Goal: Entertainment & Leisure: Browse casually

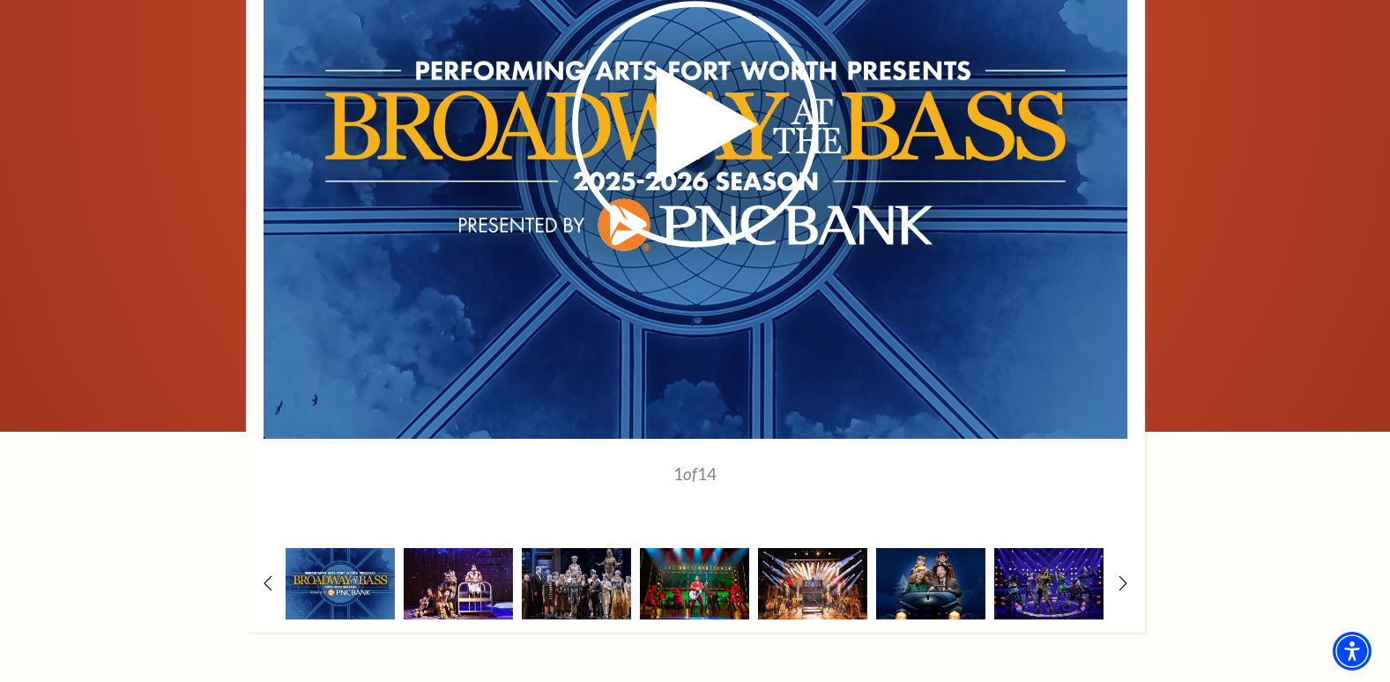
scroll to position [1445, 0]
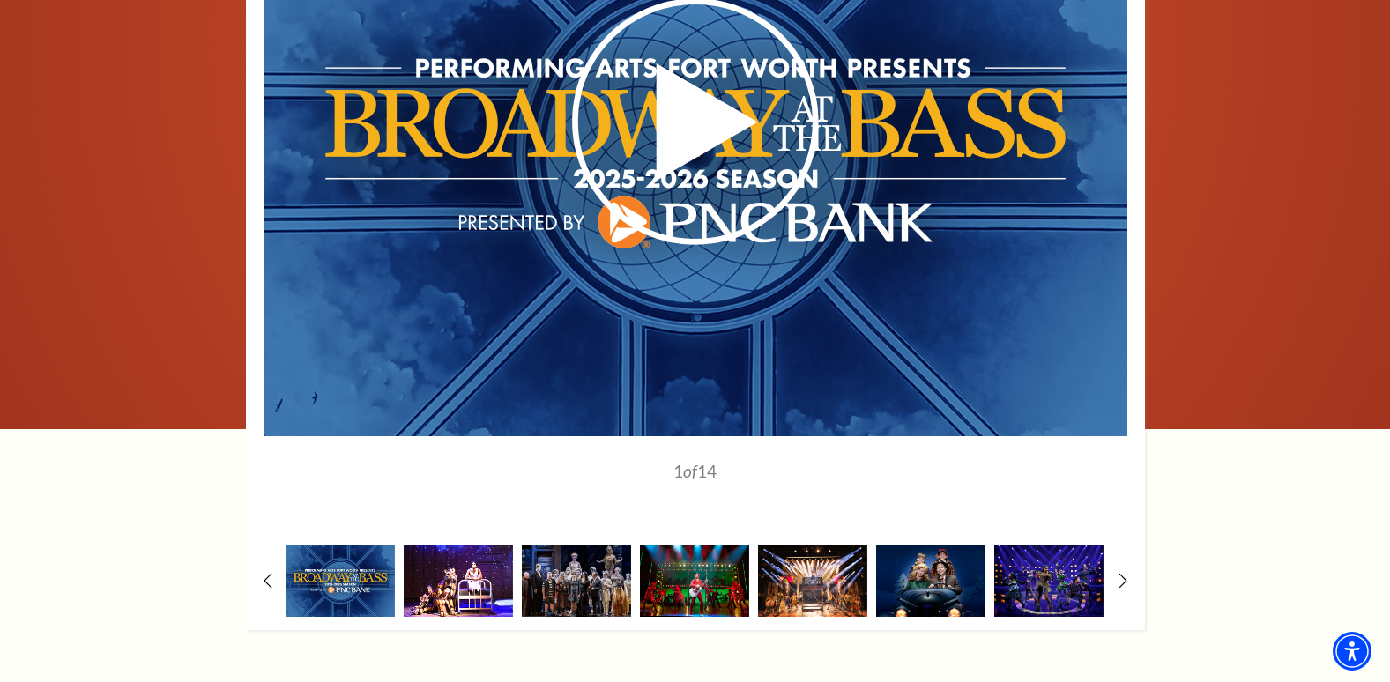
click at [455, 545] on img at bounding box center [458, 580] width 109 height 71
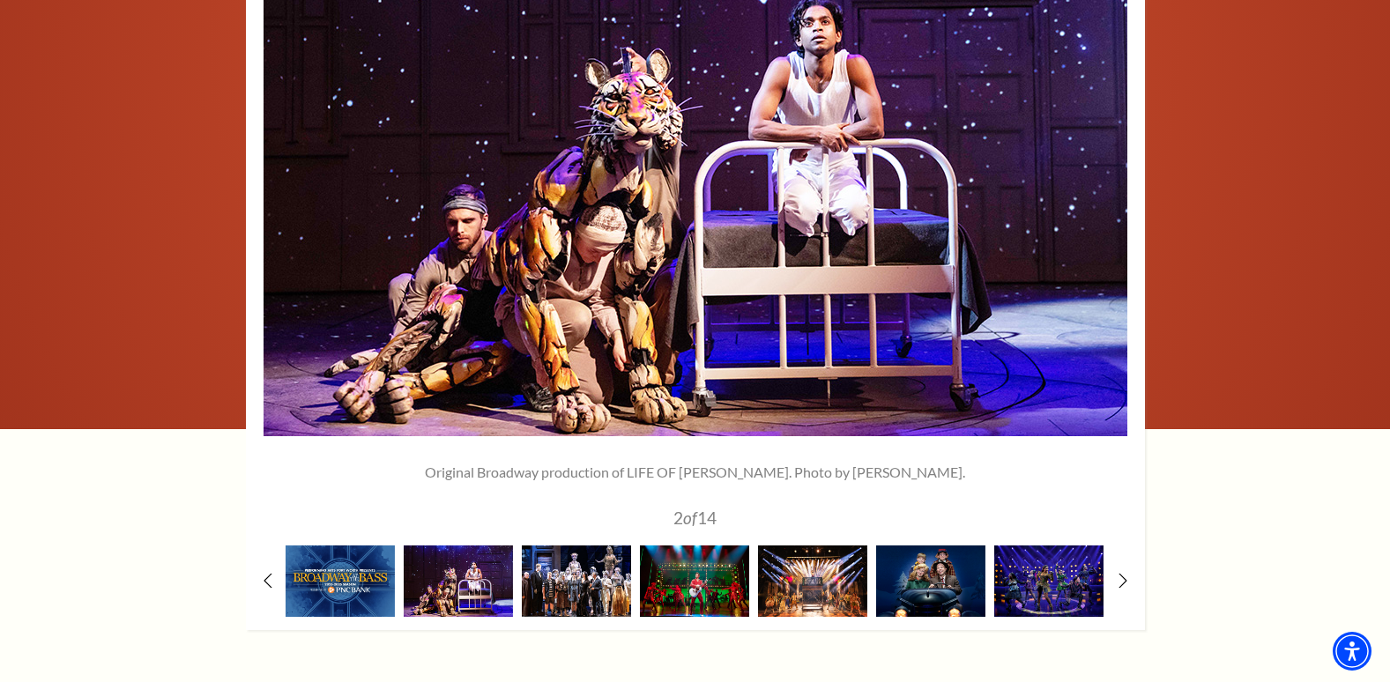
click at [582, 545] on img at bounding box center [576, 580] width 109 height 71
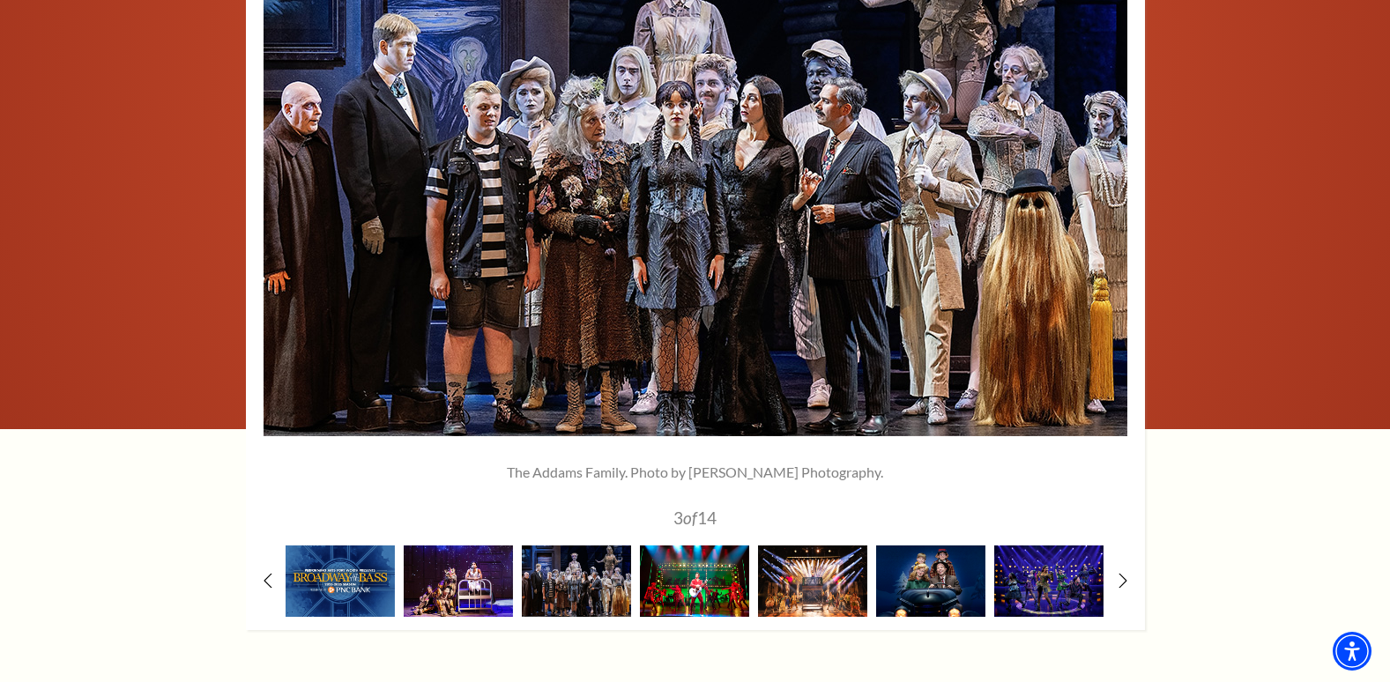
click at [676, 545] on img at bounding box center [694, 580] width 109 height 71
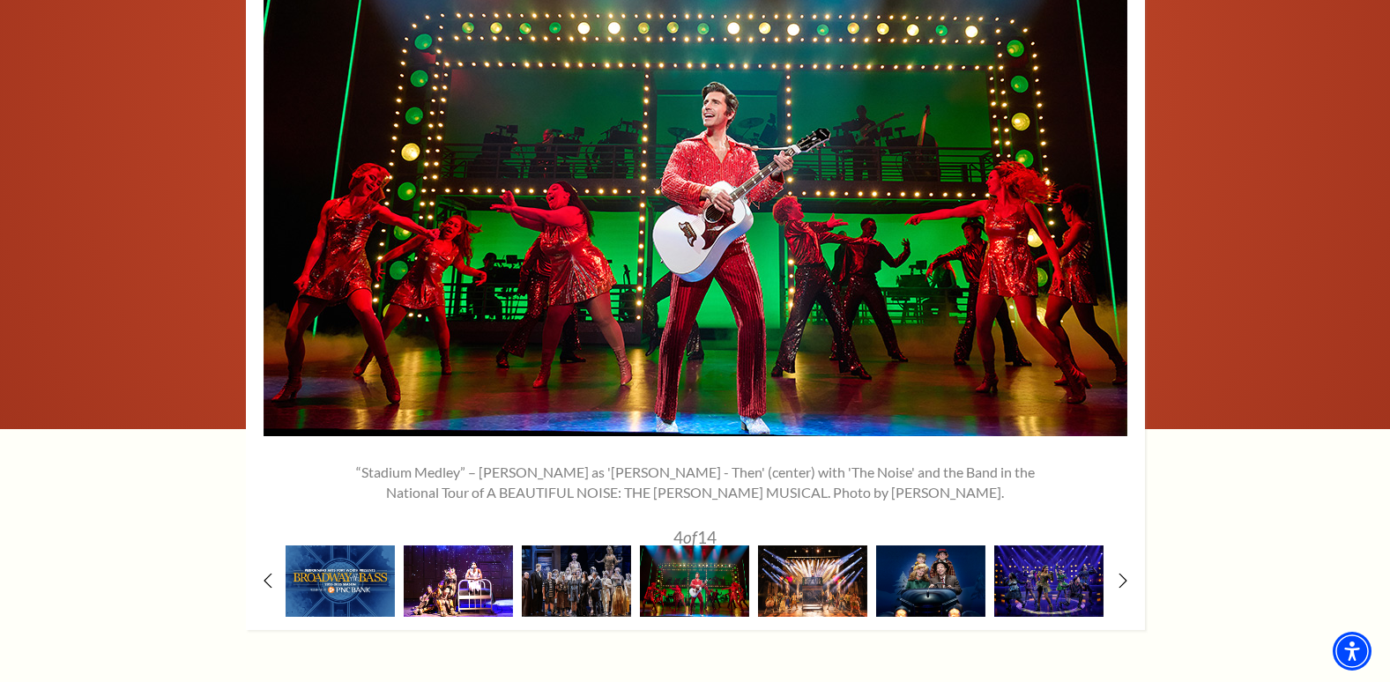
click at [448, 545] on img at bounding box center [458, 580] width 109 height 71
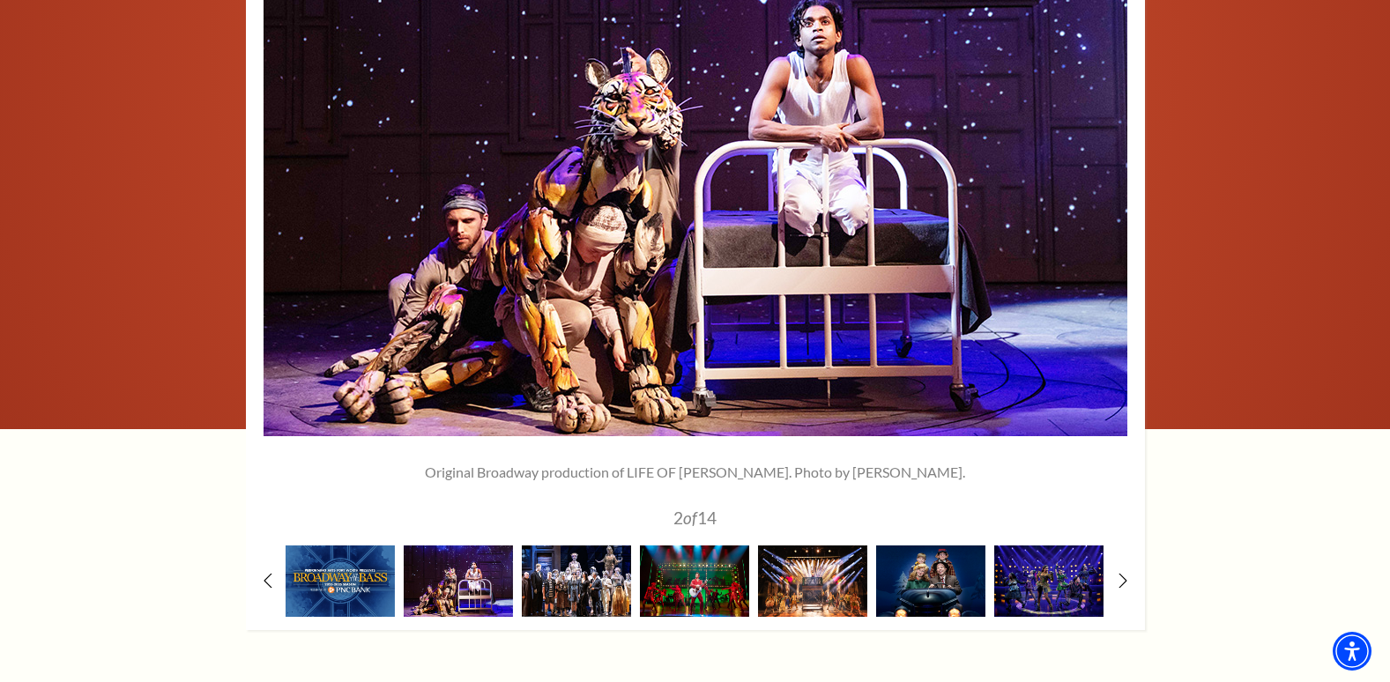
click at [601, 545] on img at bounding box center [576, 580] width 109 height 71
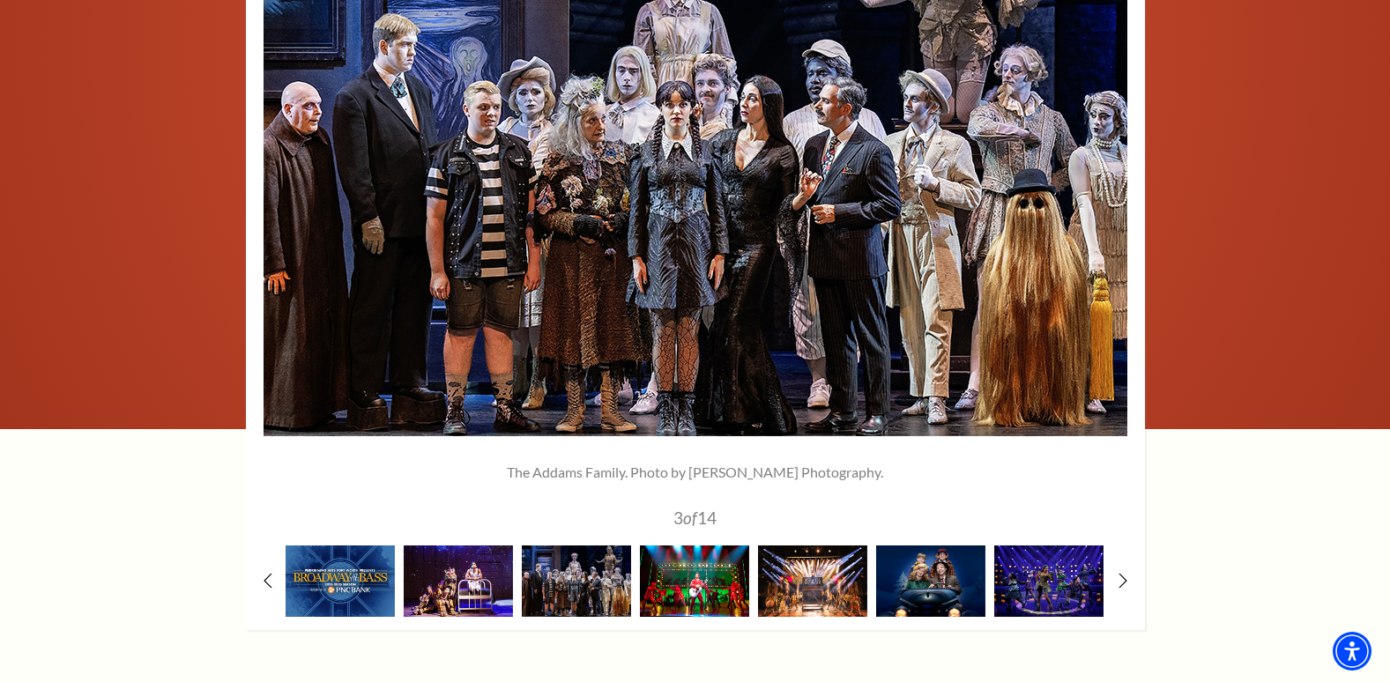
click at [689, 545] on img at bounding box center [694, 580] width 109 height 71
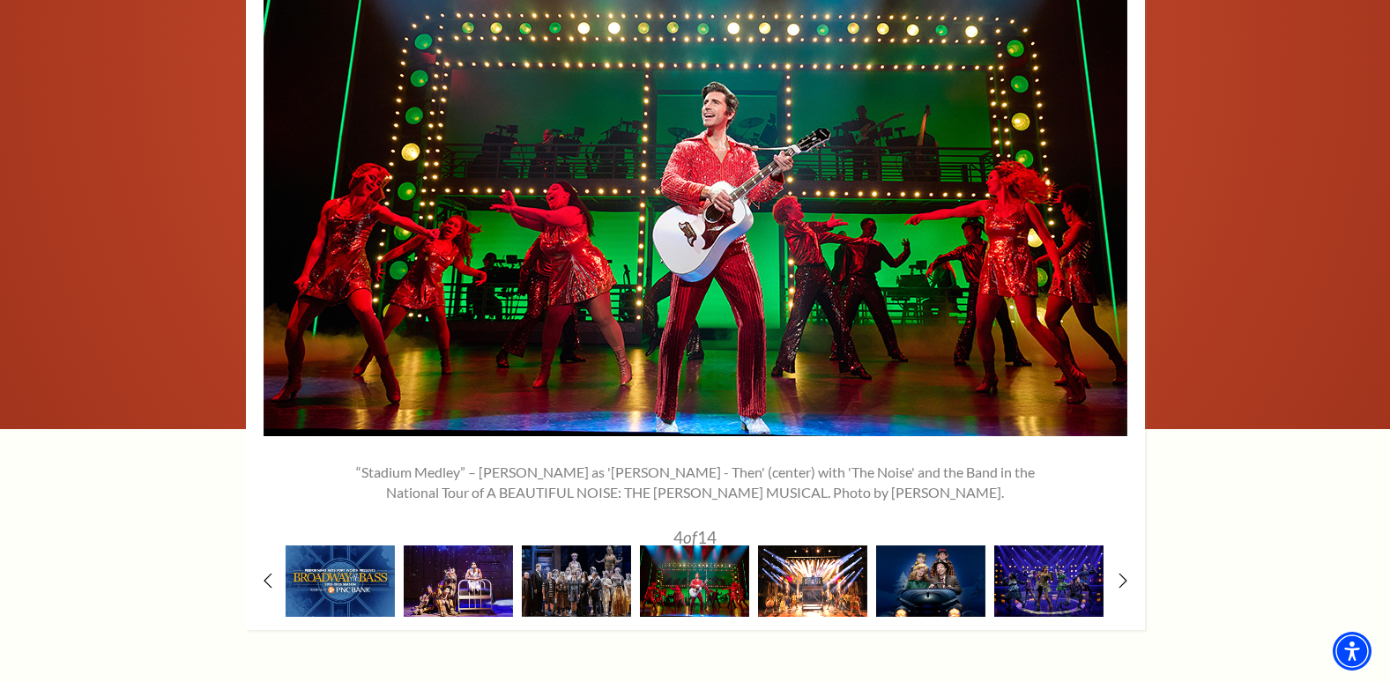
click at [801, 545] on img at bounding box center [812, 580] width 109 height 71
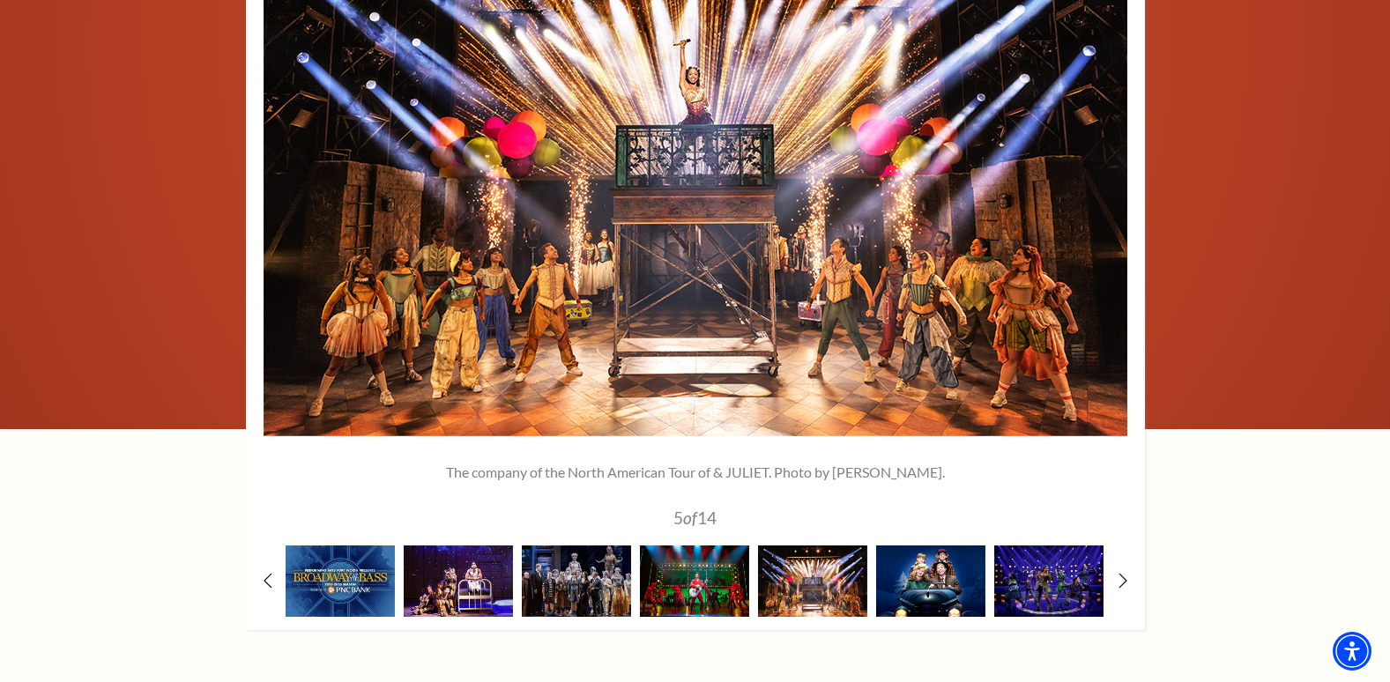
click at [921, 545] on img at bounding box center [930, 580] width 109 height 71
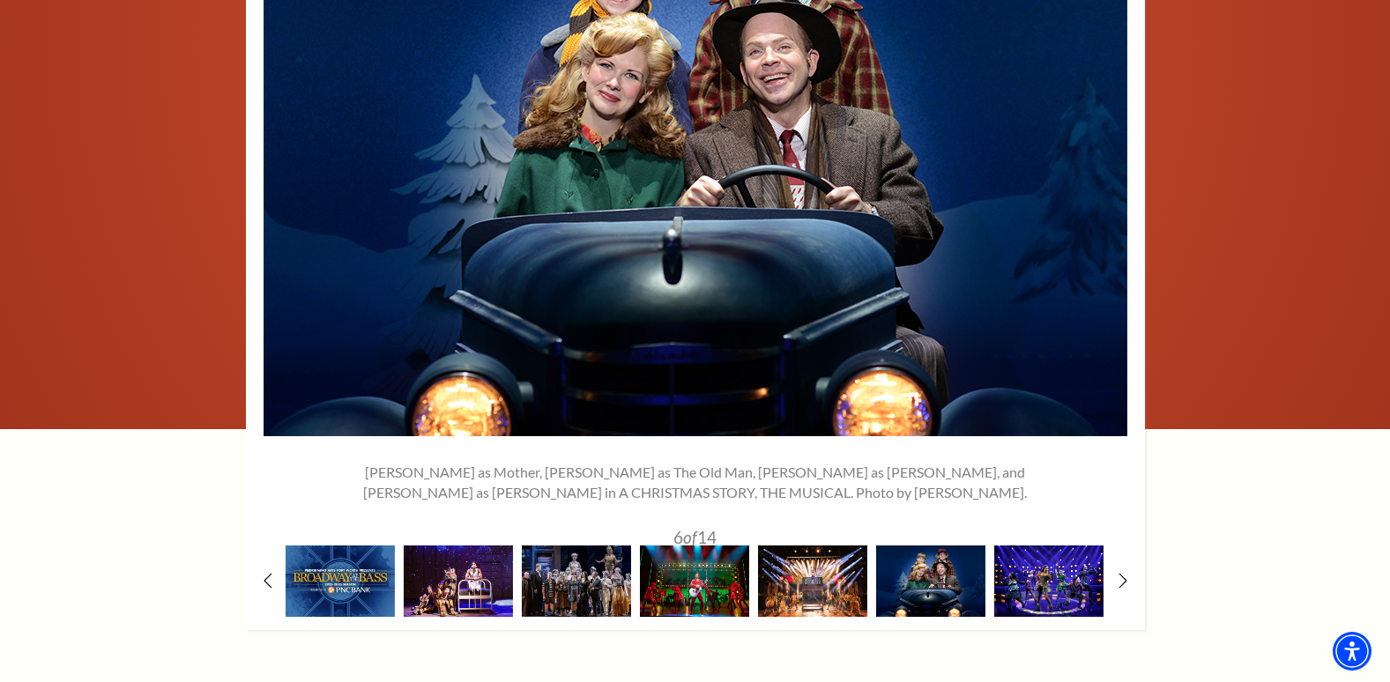
click at [1039, 545] on img at bounding box center [1048, 580] width 109 height 71
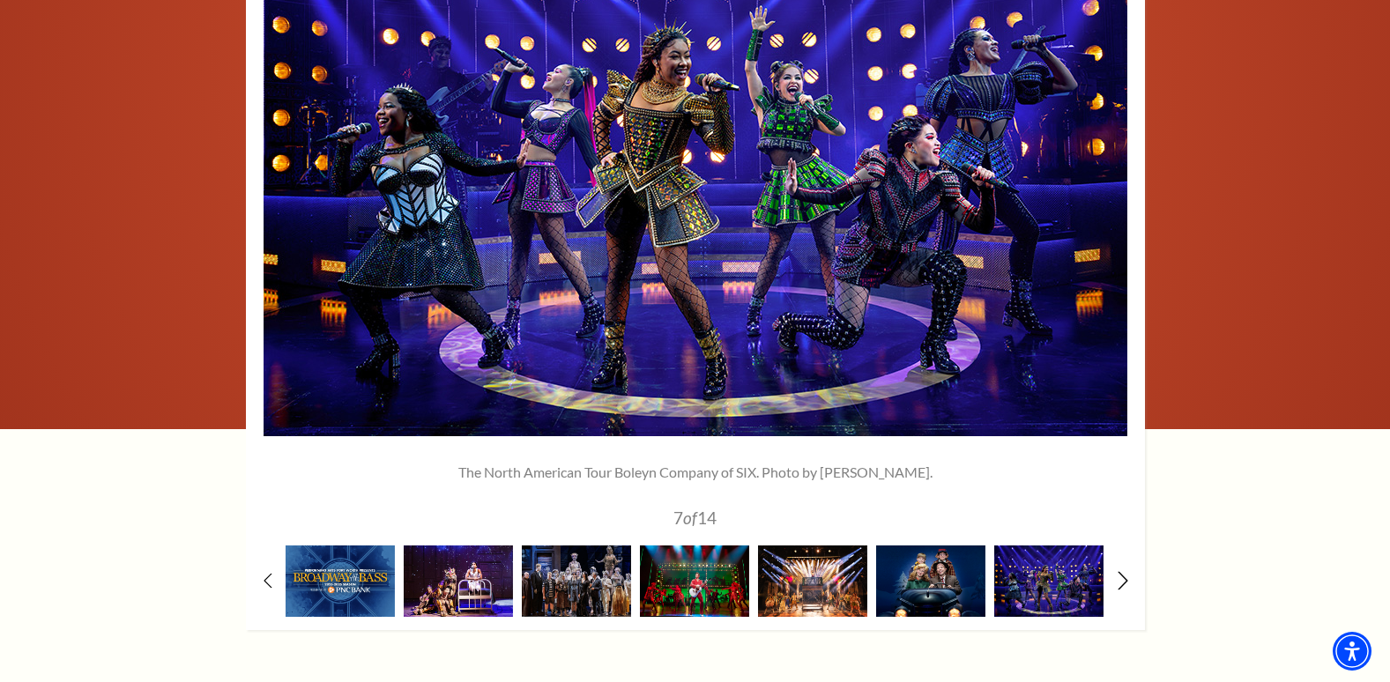
click at [1118, 571] on icon at bounding box center [1122, 580] width 11 height 19
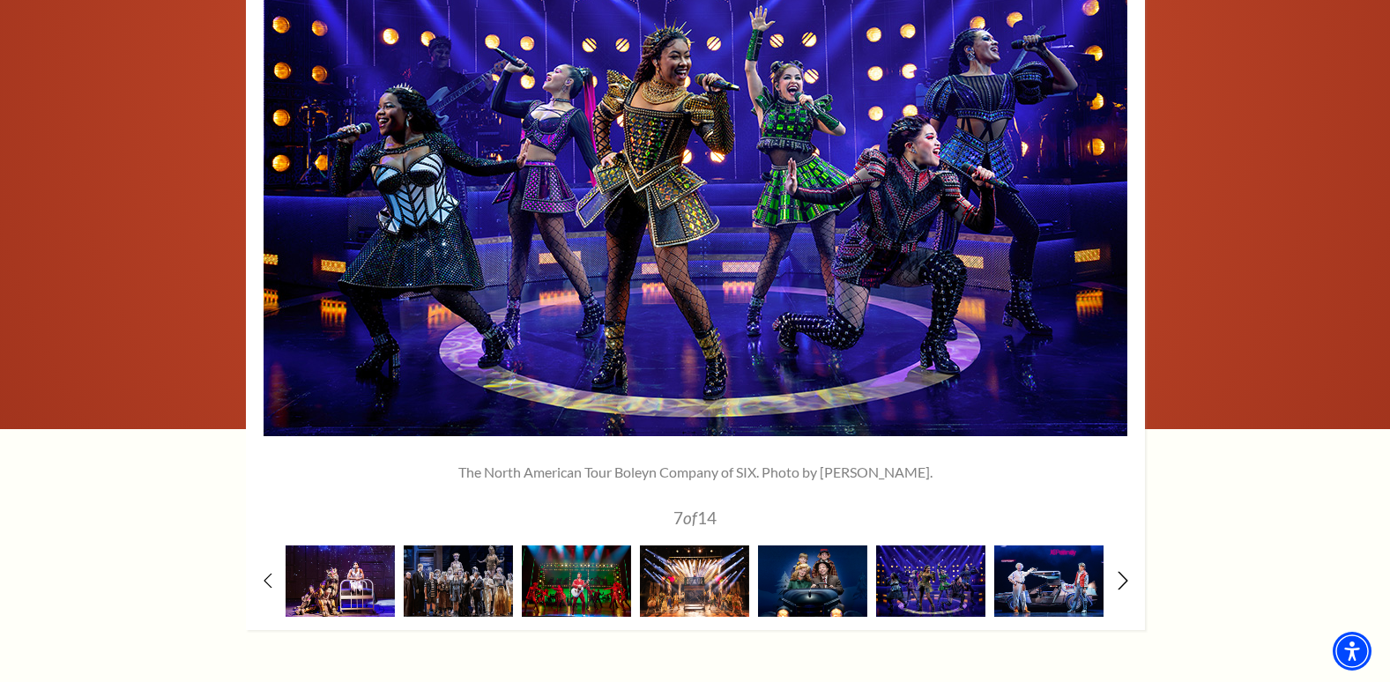
click at [1118, 571] on icon at bounding box center [1122, 580] width 11 height 19
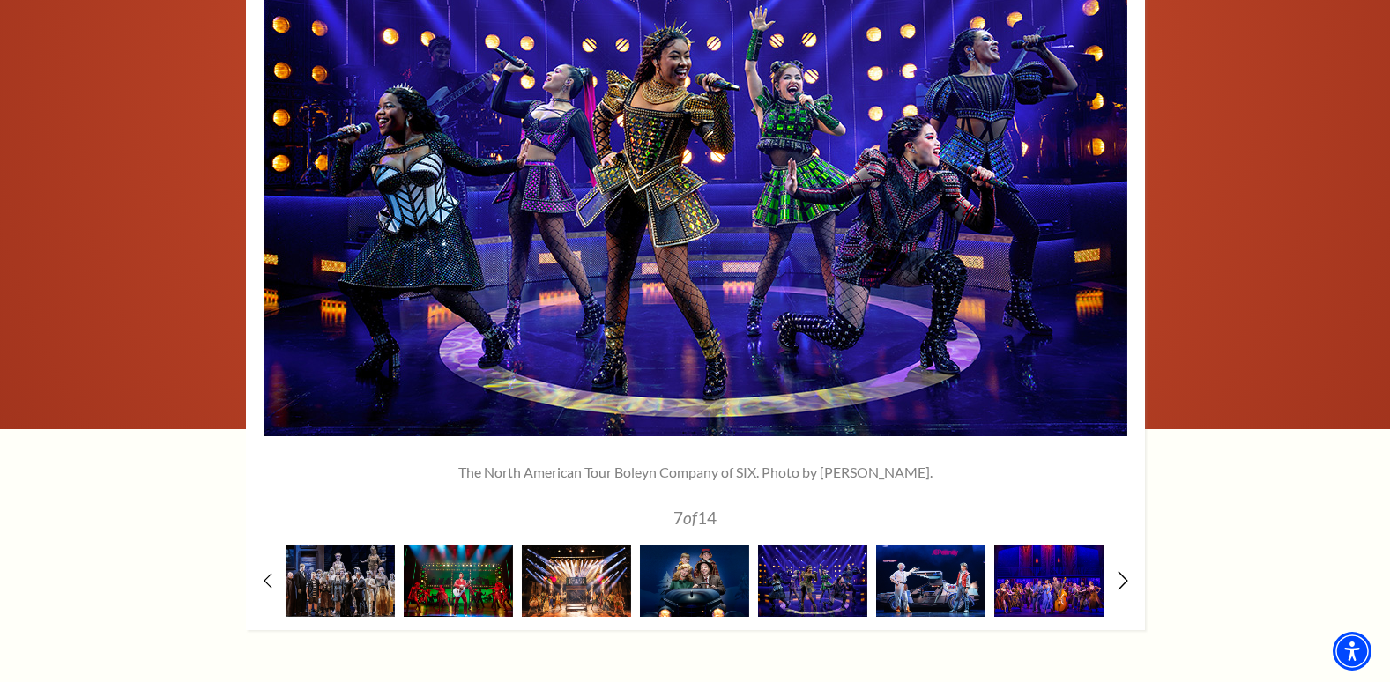
click at [1118, 571] on icon at bounding box center [1122, 580] width 11 height 19
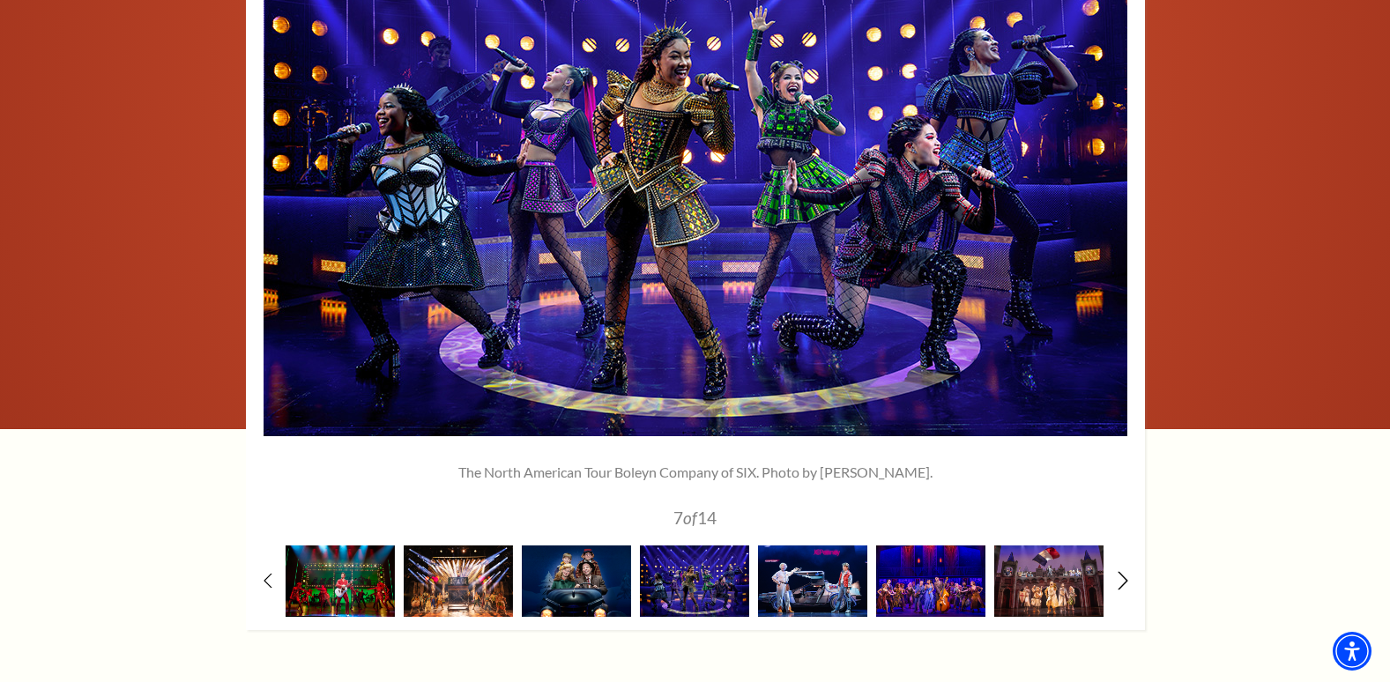
click at [1118, 571] on icon at bounding box center [1122, 580] width 11 height 19
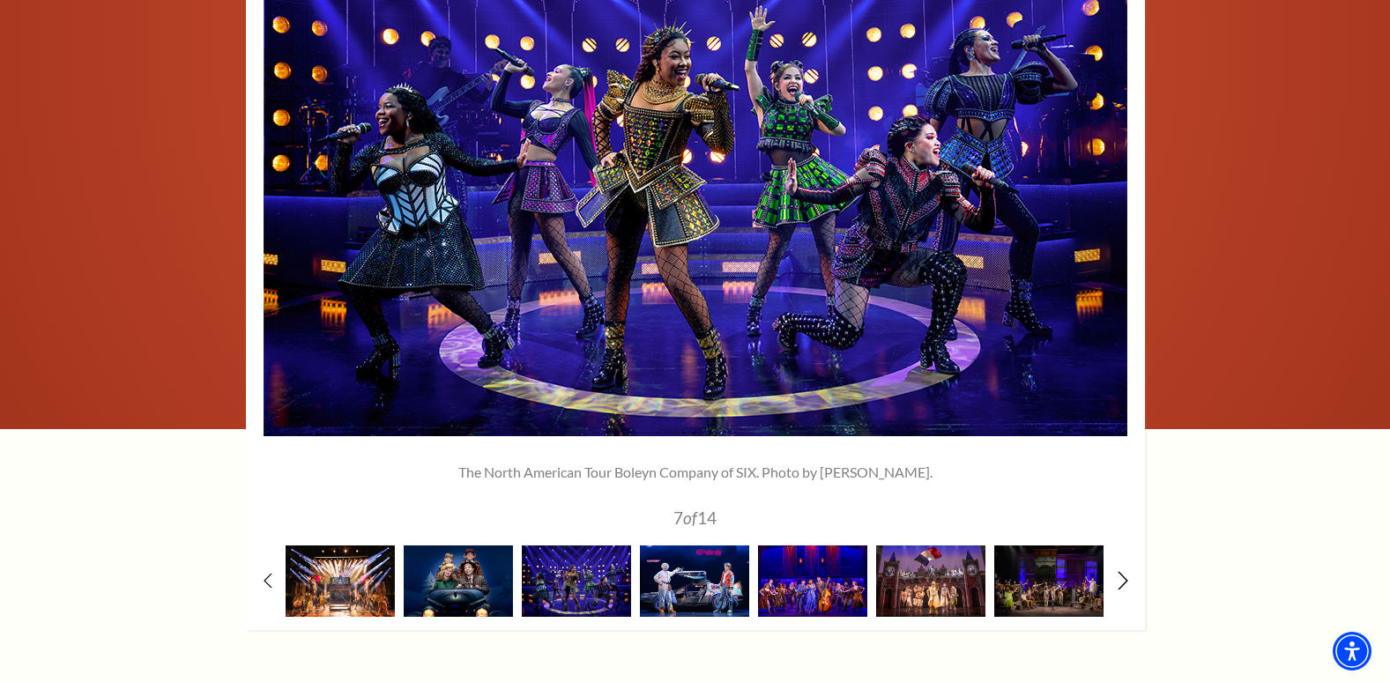
click at [1118, 571] on icon at bounding box center [1122, 580] width 11 height 19
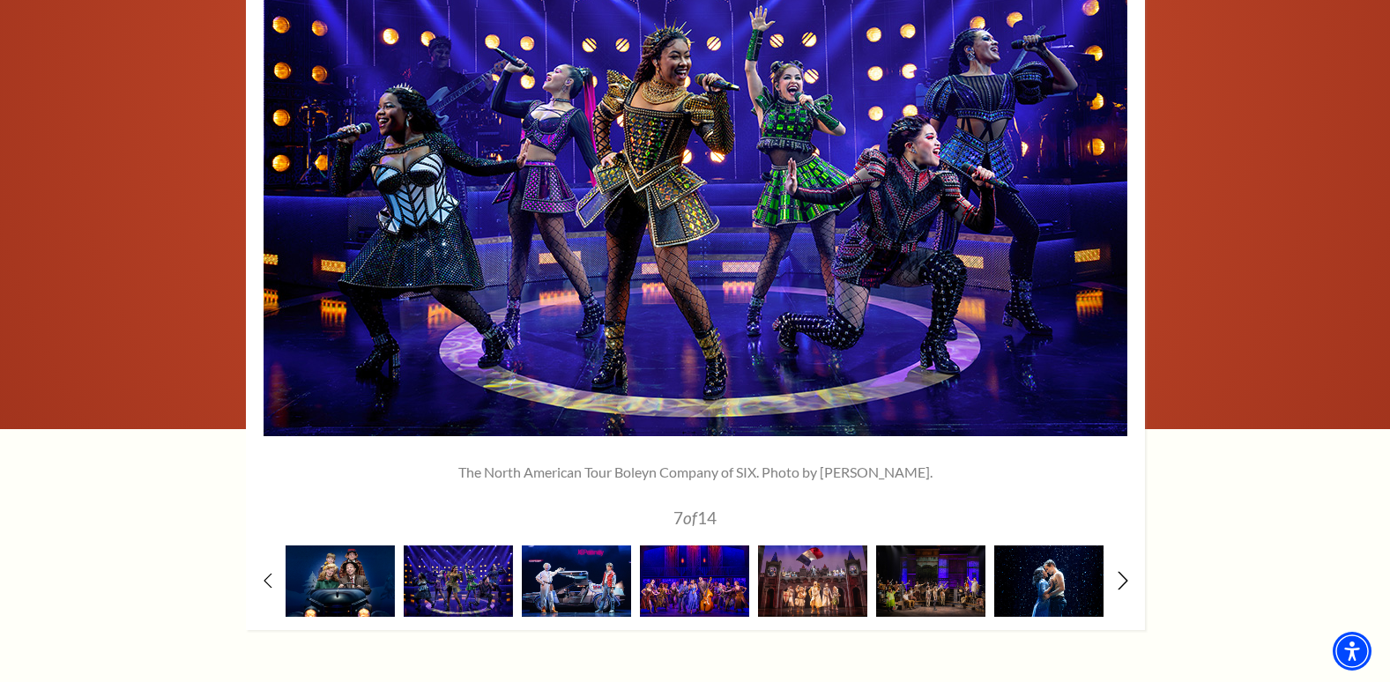
click at [1118, 571] on icon at bounding box center [1122, 580] width 11 height 19
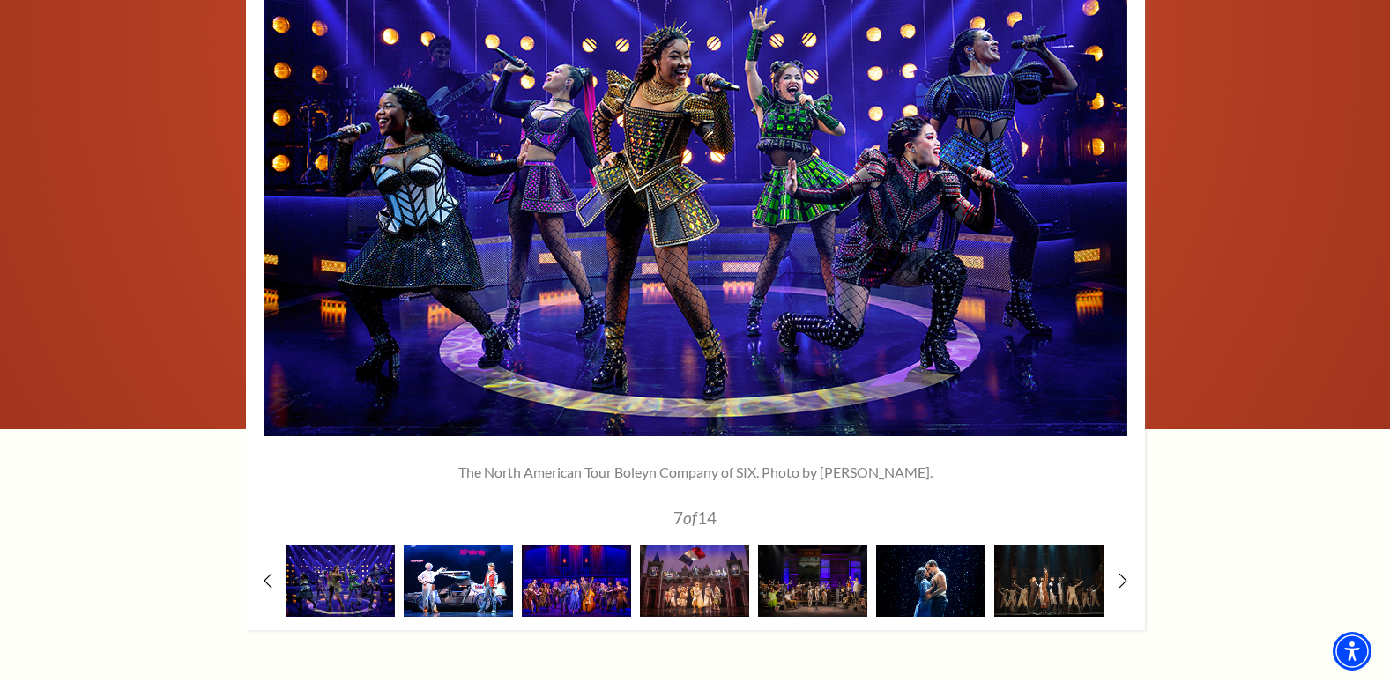
click at [456, 545] on img at bounding box center [458, 580] width 109 height 71
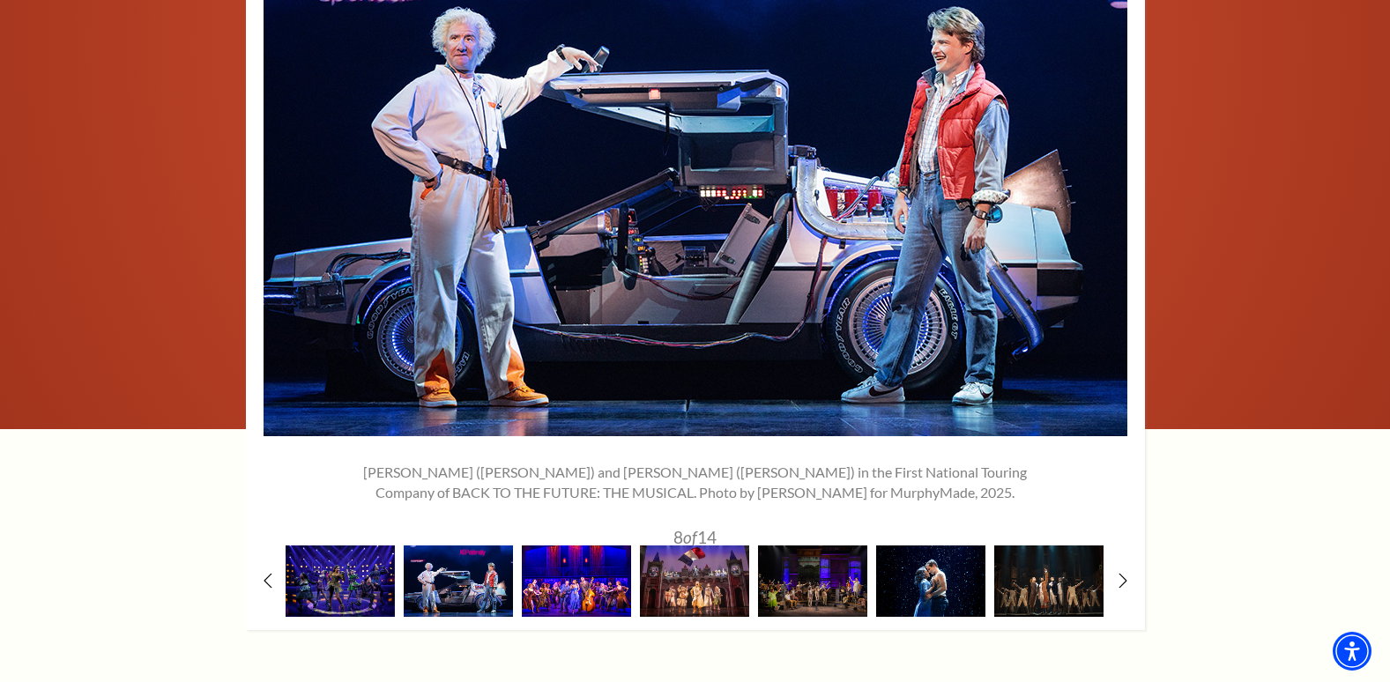
click at [554, 545] on img at bounding box center [576, 580] width 109 height 71
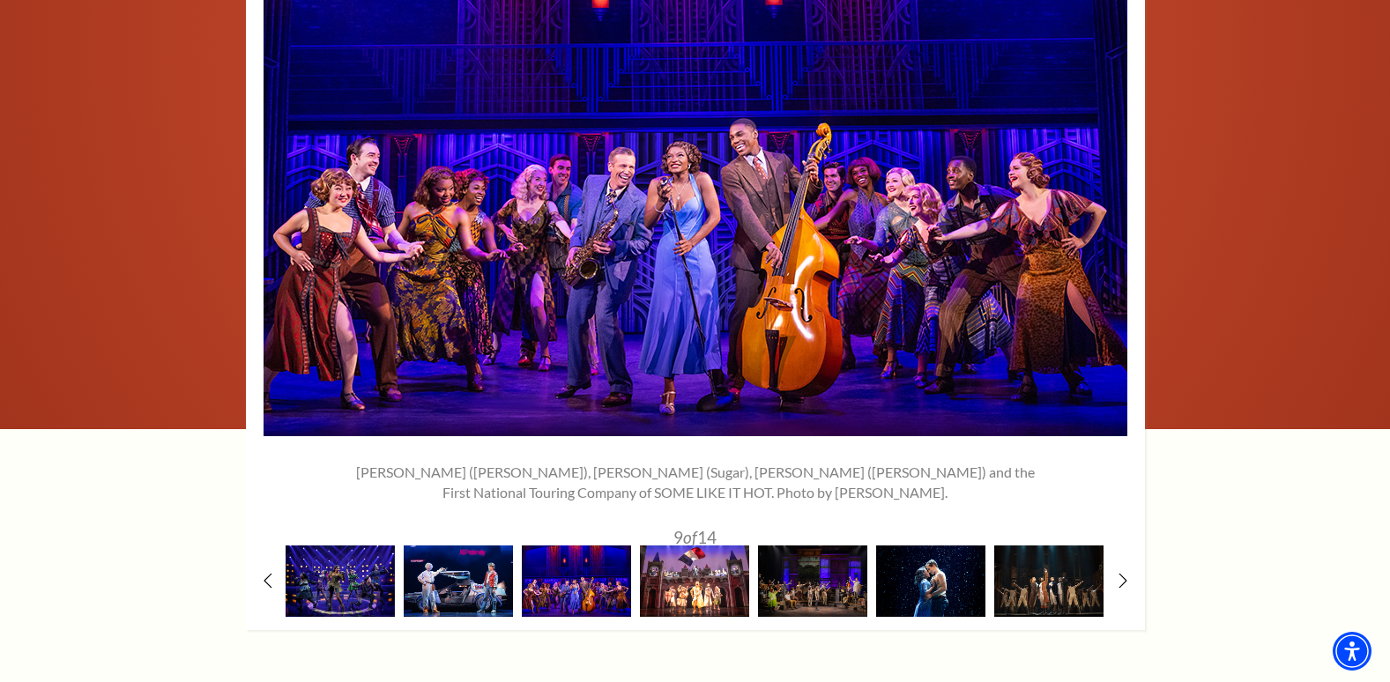
click at [690, 545] on img at bounding box center [694, 580] width 109 height 71
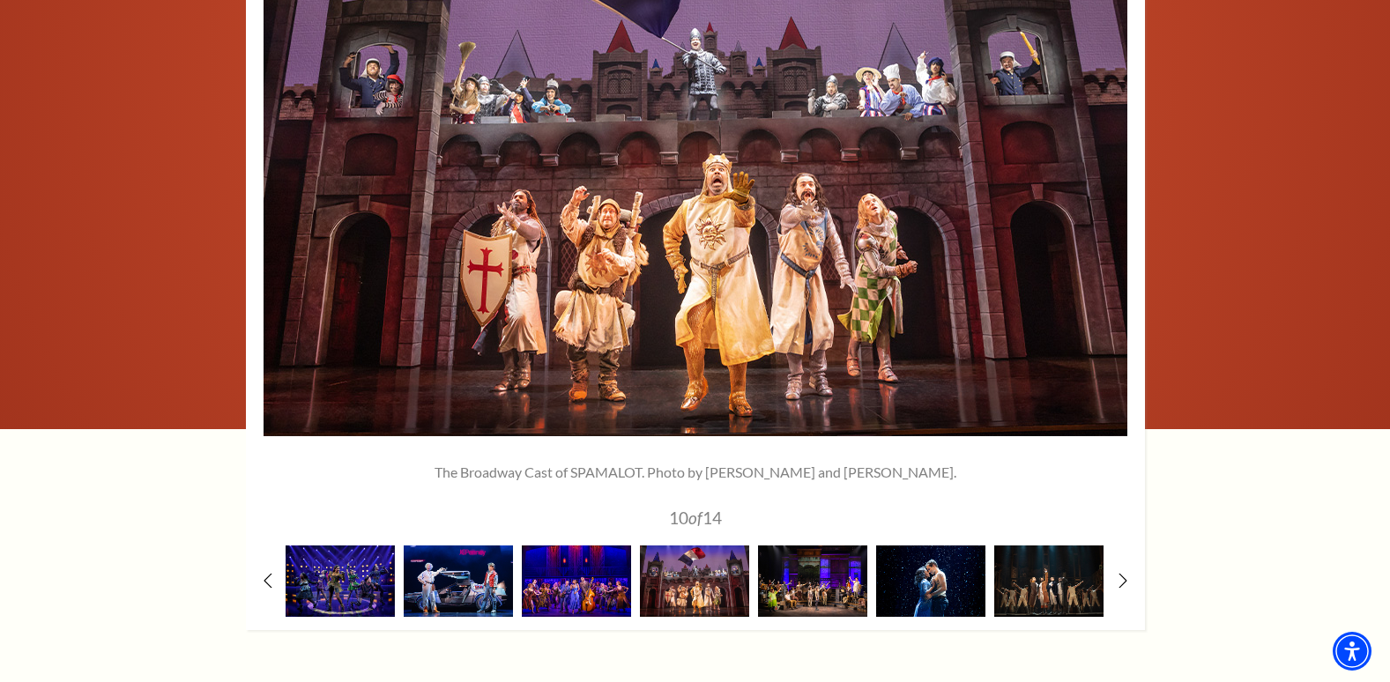
click at [805, 545] on img at bounding box center [812, 580] width 109 height 71
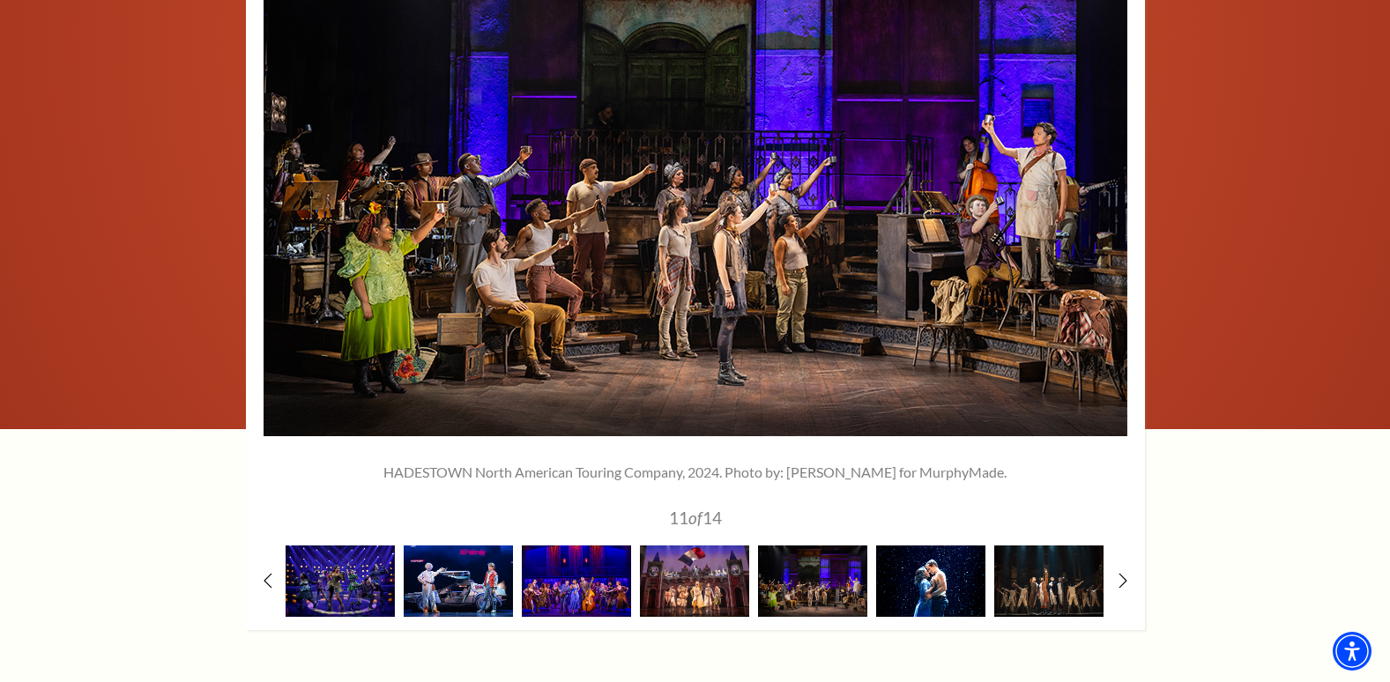
click at [917, 545] on img at bounding box center [930, 580] width 109 height 71
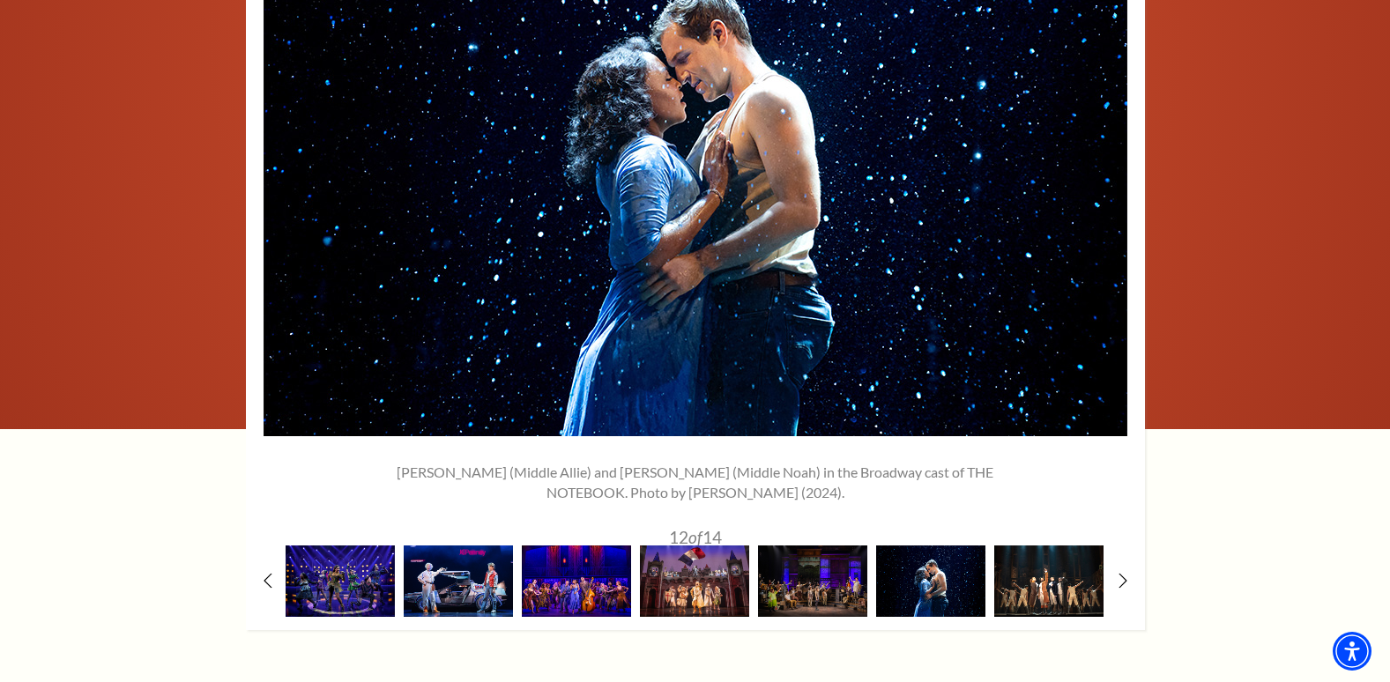
click at [1022, 545] on img at bounding box center [1048, 580] width 109 height 71
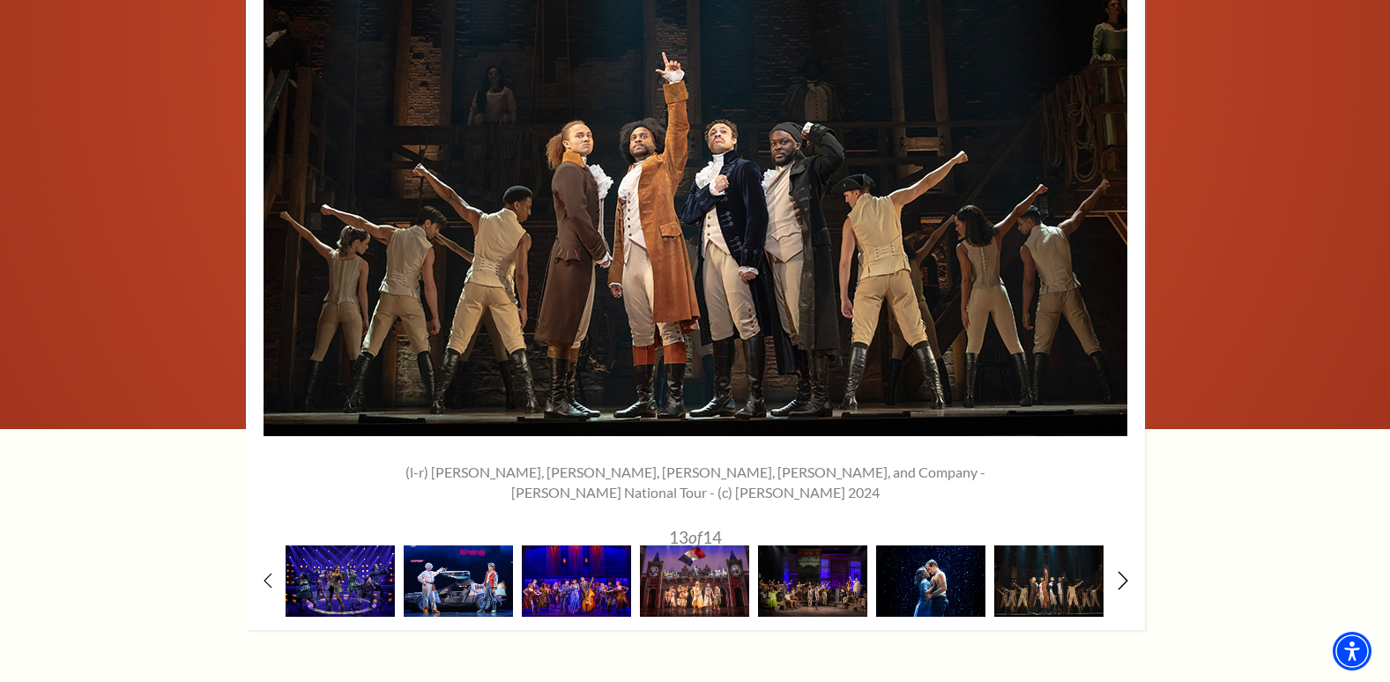
click at [1126, 571] on icon at bounding box center [1122, 580] width 11 height 19
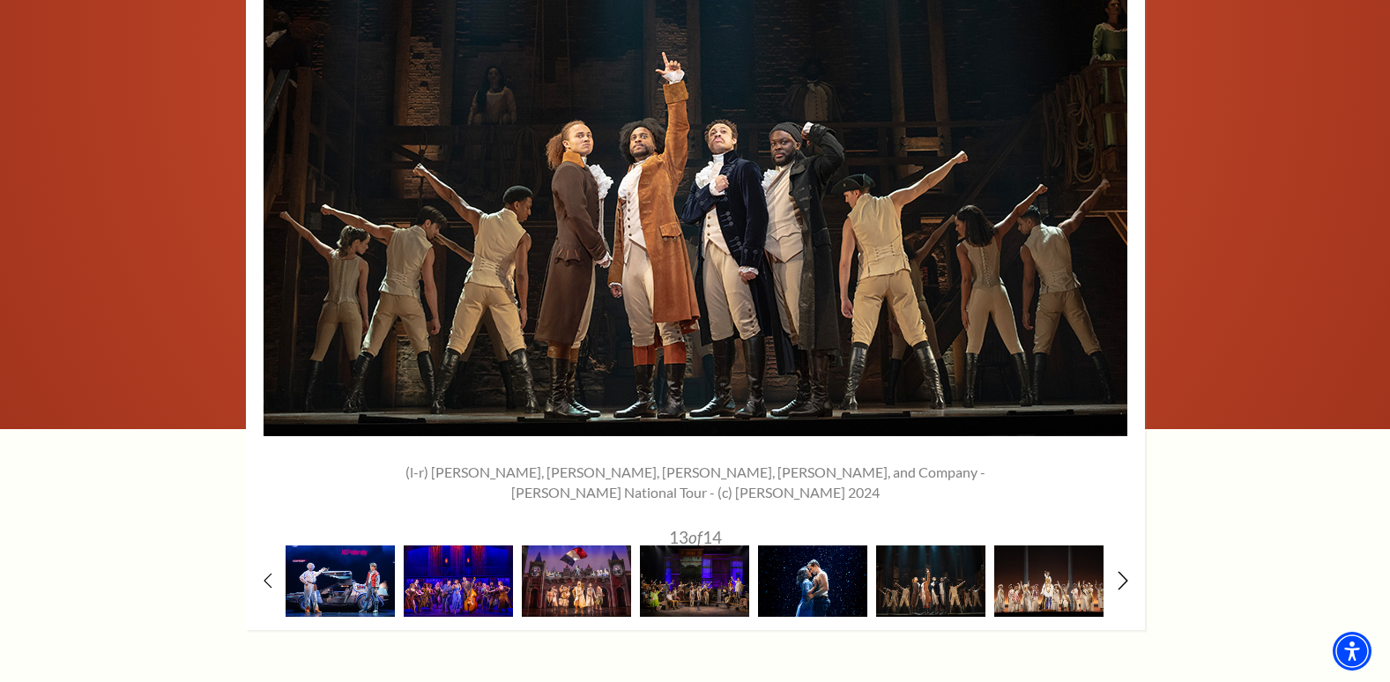
click at [1126, 571] on icon at bounding box center [1122, 580] width 11 height 19
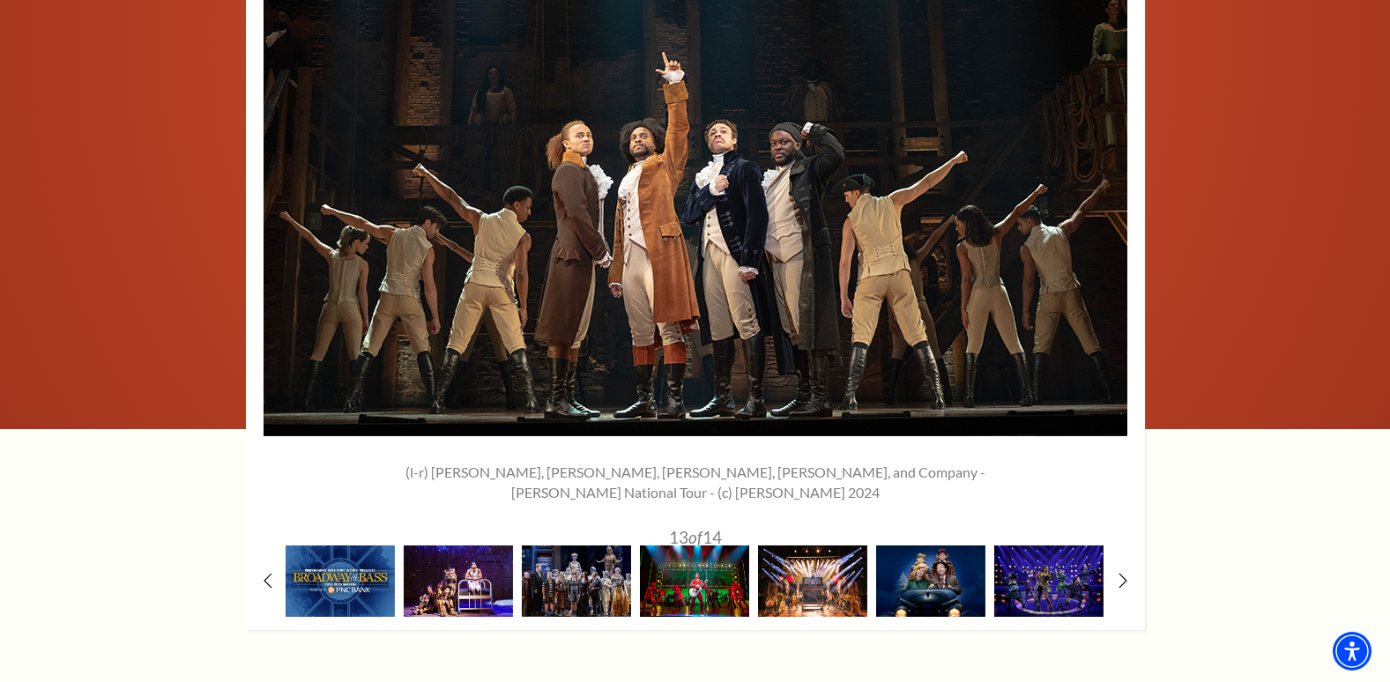
click at [1123, 516] on div "1" at bounding box center [695, 241] width 899 height 777
click at [1123, 571] on icon at bounding box center [1122, 580] width 11 height 19
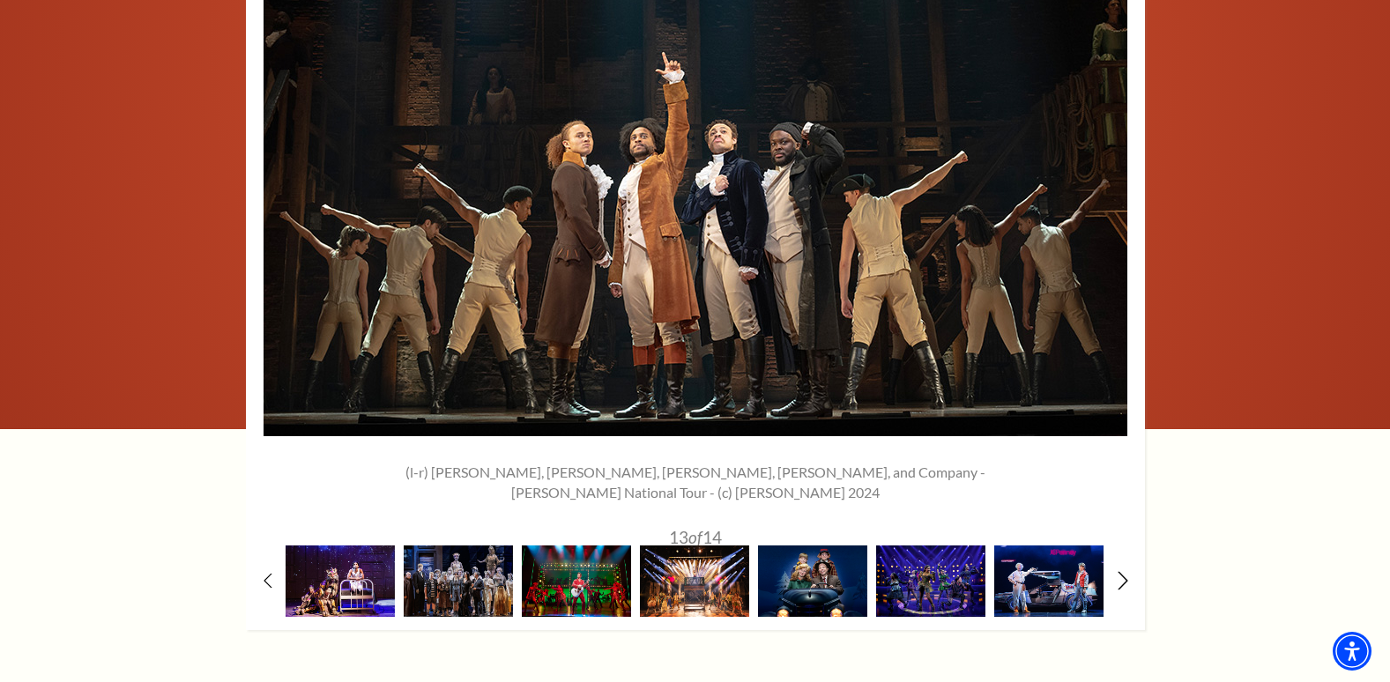
click at [1123, 571] on icon at bounding box center [1122, 580] width 11 height 19
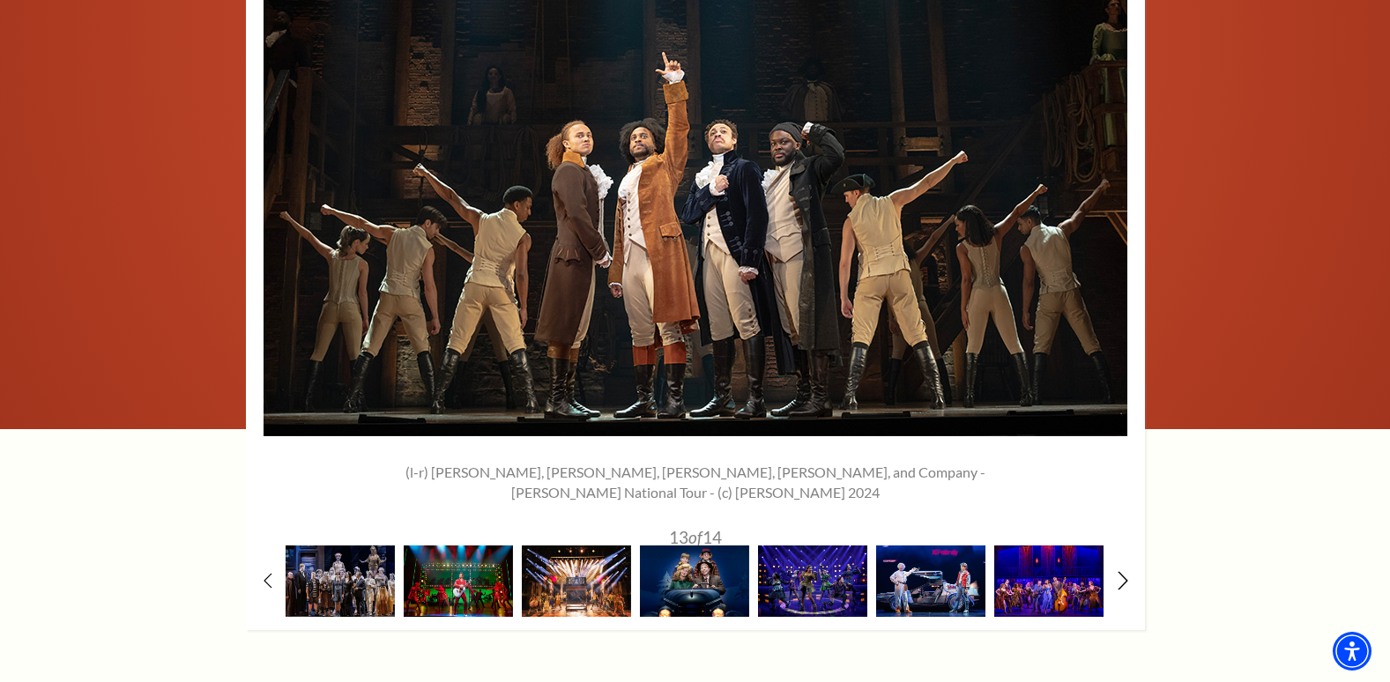
click at [1118, 571] on icon at bounding box center [1122, 580] width 11 height 19
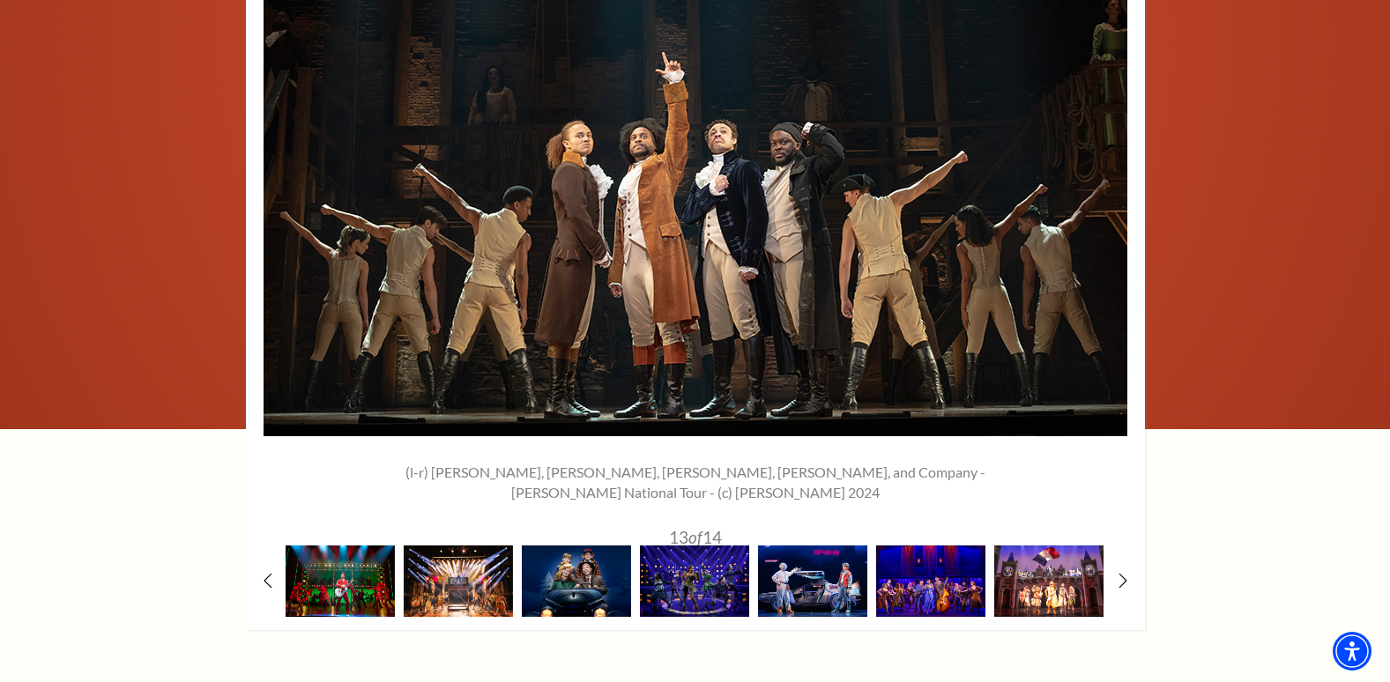
click at [1055, 545] on img at bounding box center [1048, 580] width 109 height 71
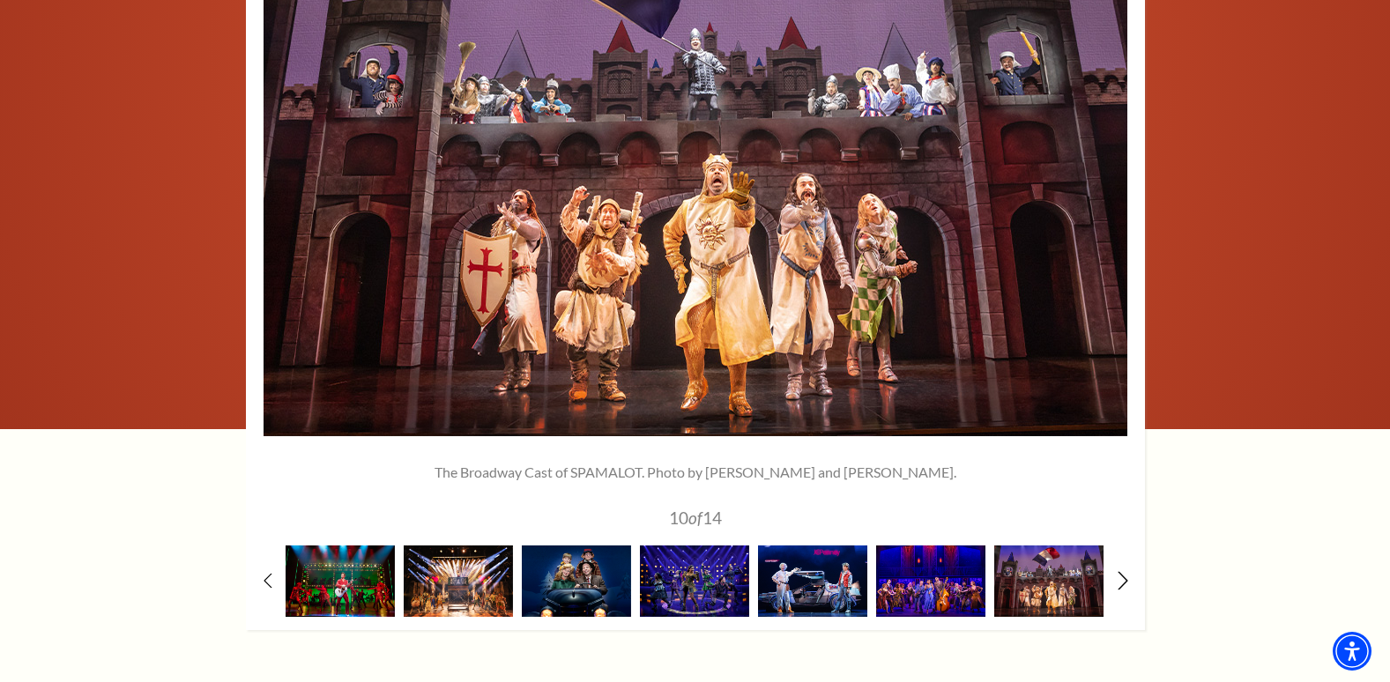
click at [1124, 571] on icon at bounding box center [1122, 580] width 11 height 19
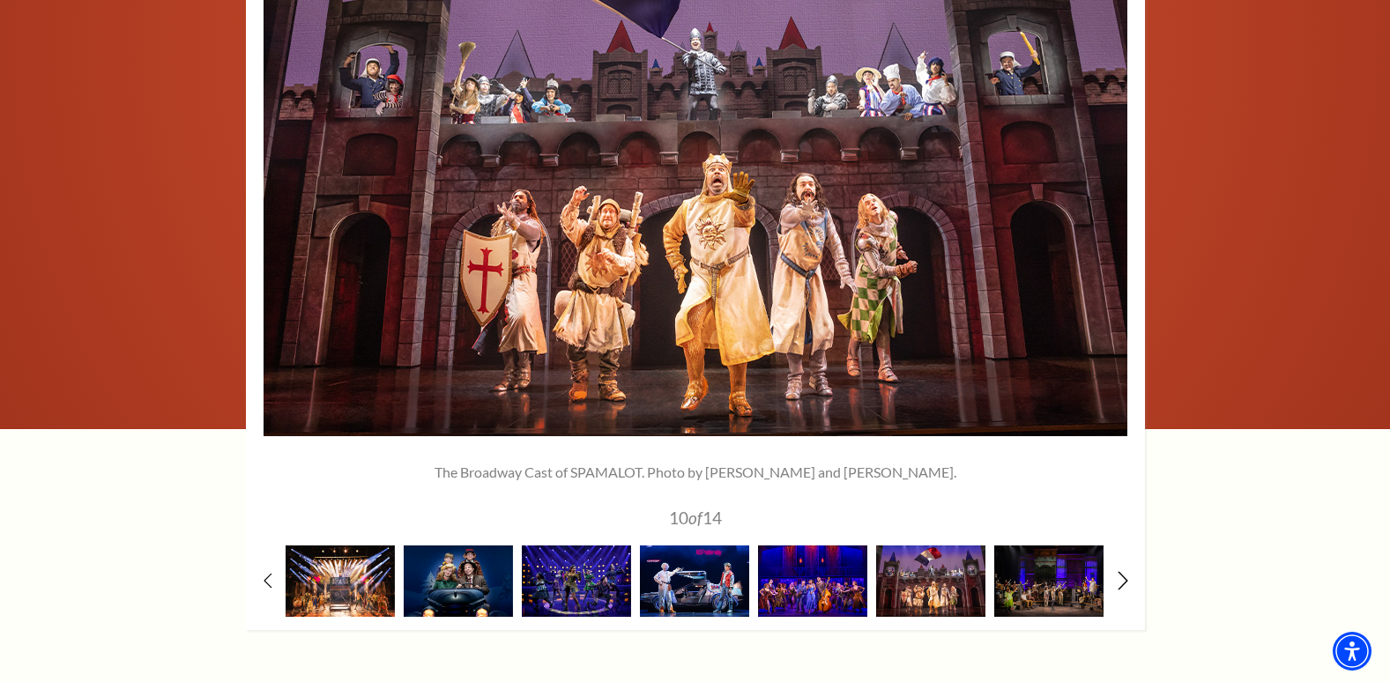
click at [1124, 571] on icon at bounding box center [1122, 580] width 11 height 19
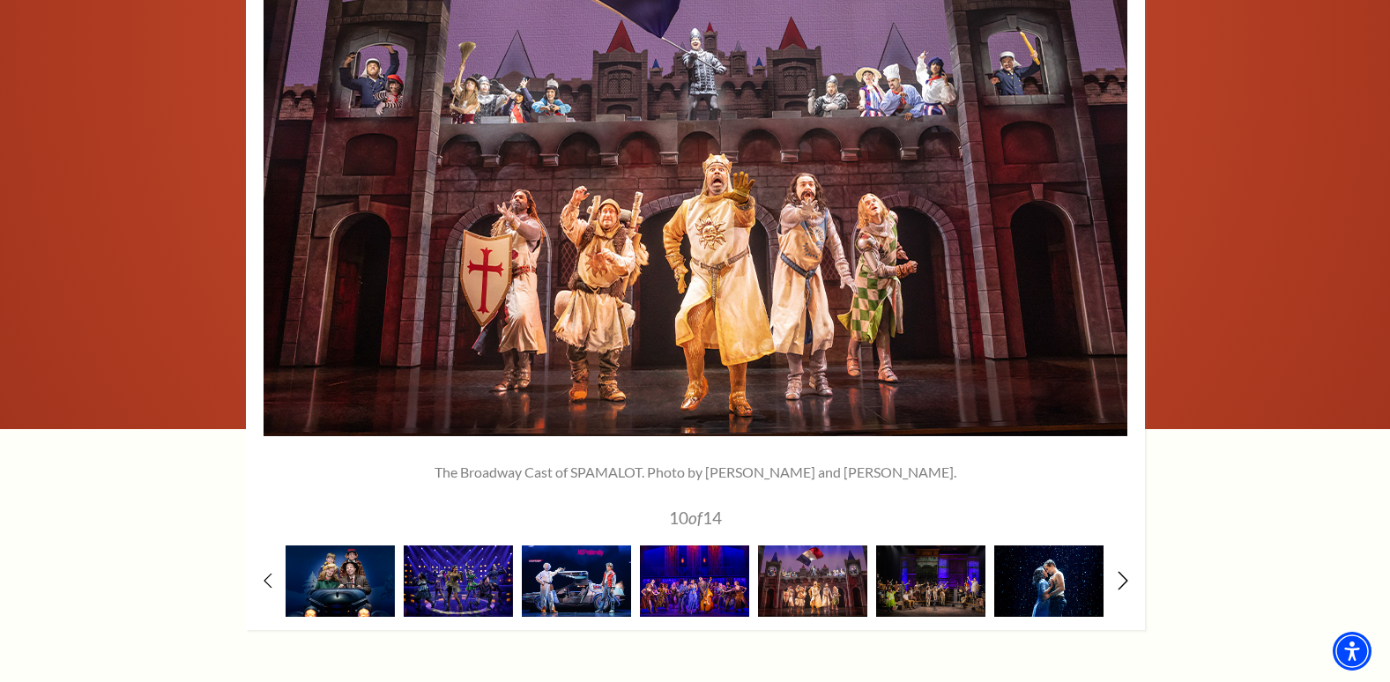
click at [1124, 571] on icon at bounding box center [1122, 580] width 11 height 19
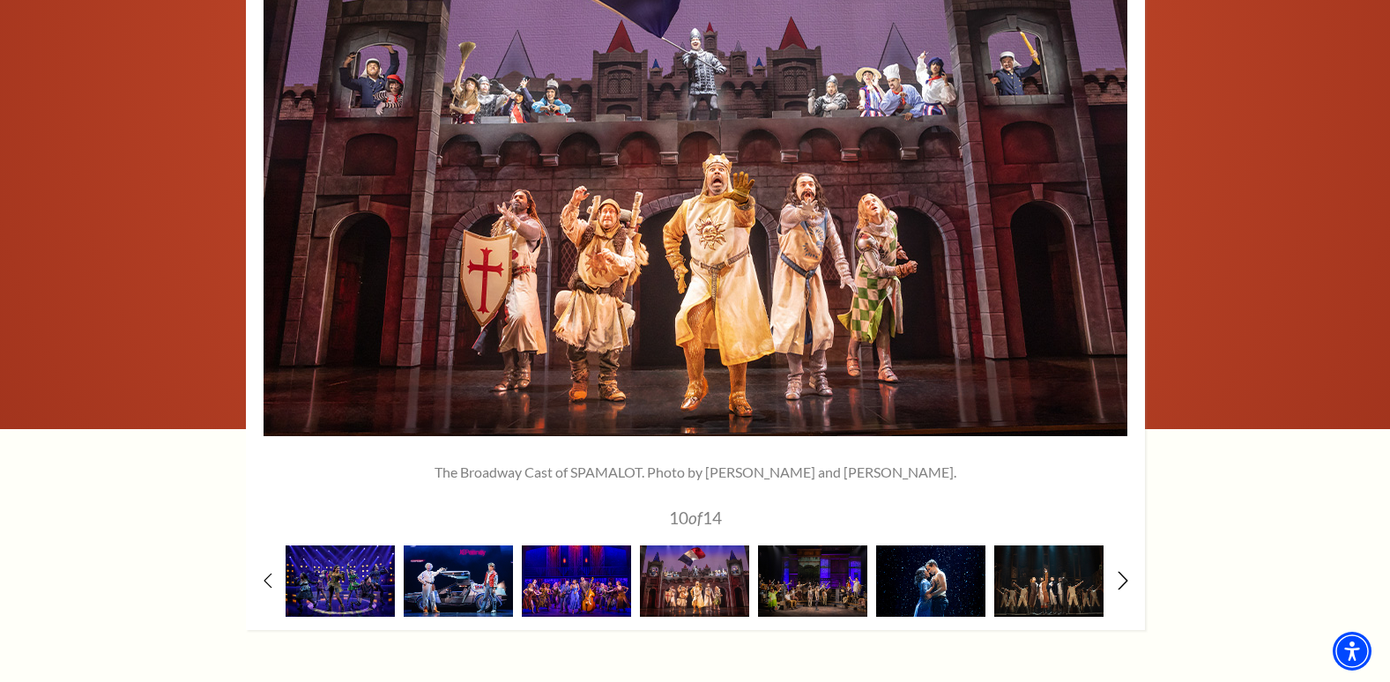
click at [1124, 571] on icon at bounding box center [1122, 580] width 11 height 19
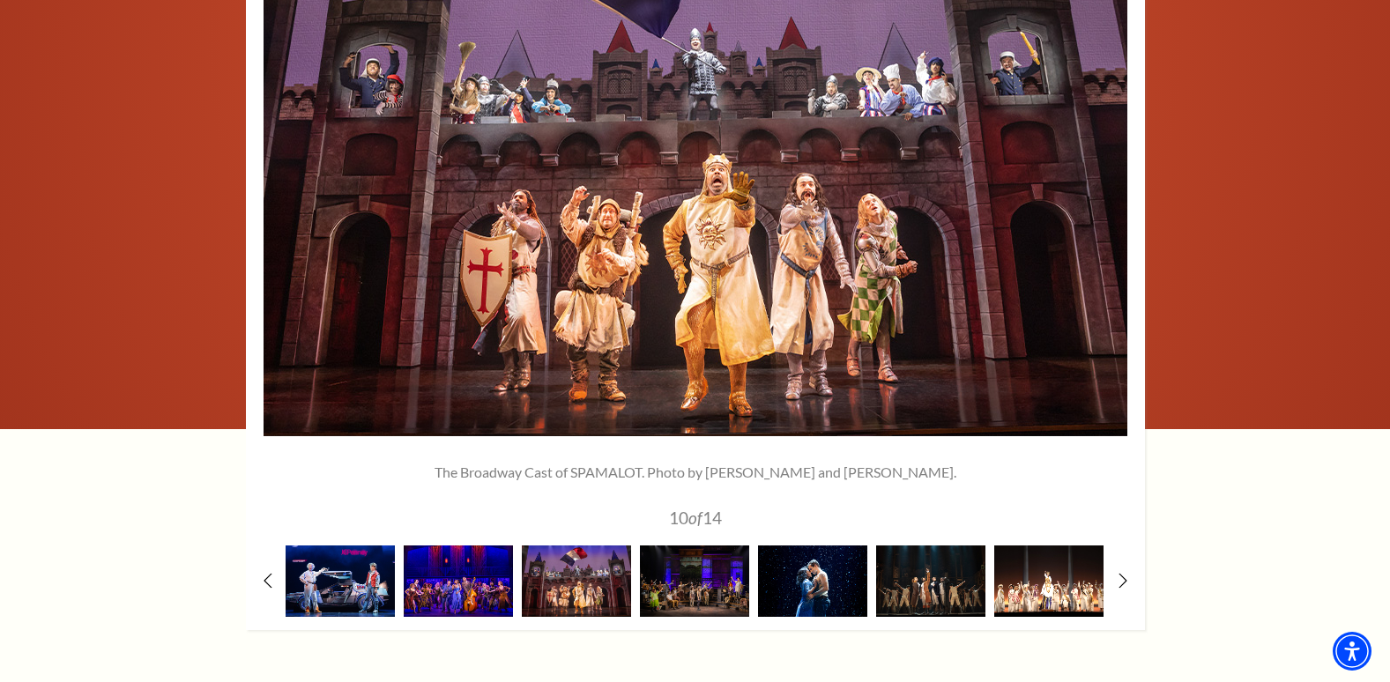
click at [1043, 545] on img at bounding box center [1048, 580] width 109 height 71
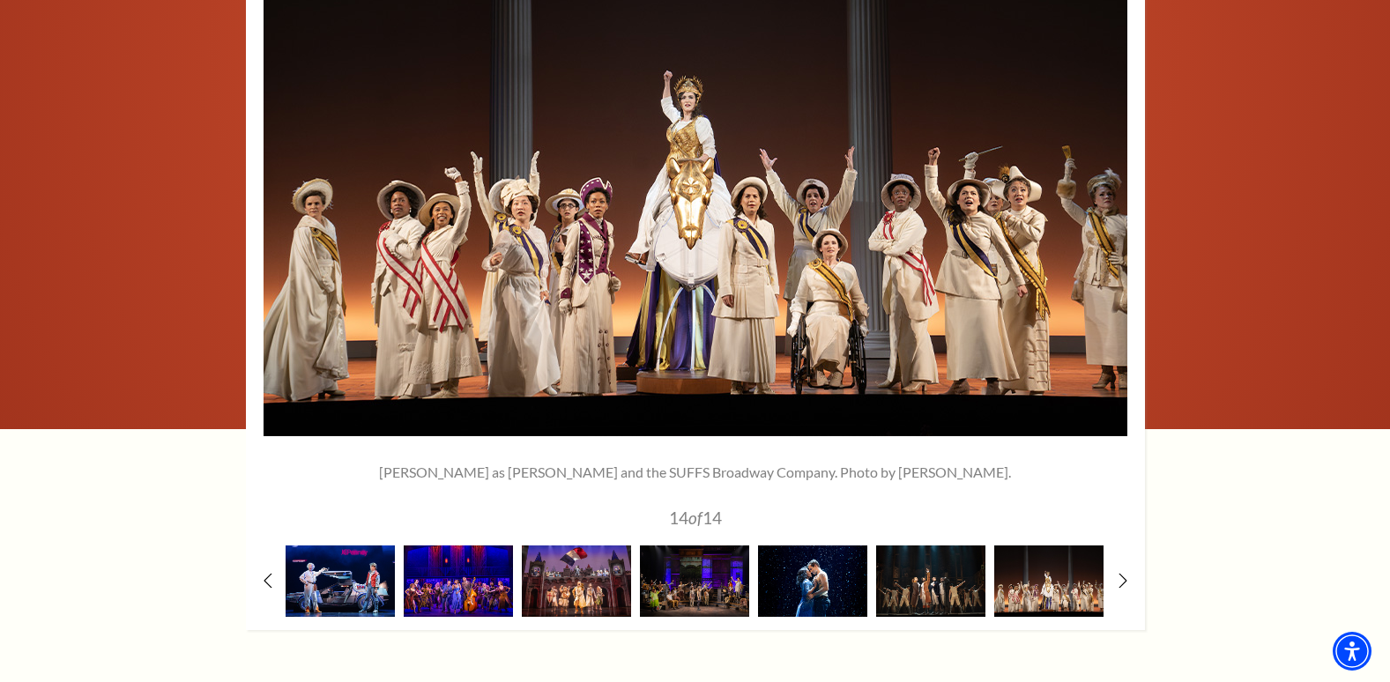
click at [1114, 519] on div "1" at bounding box center [695, 241] width 899 height 777
